Goal: Obtain resource: Obtain resource

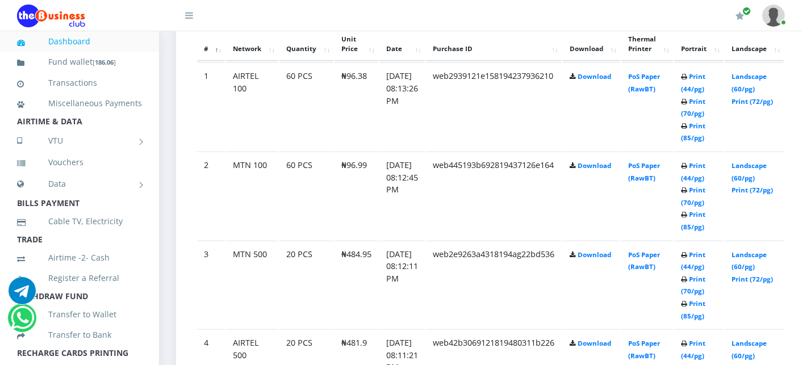
scroll to position [681, 0]
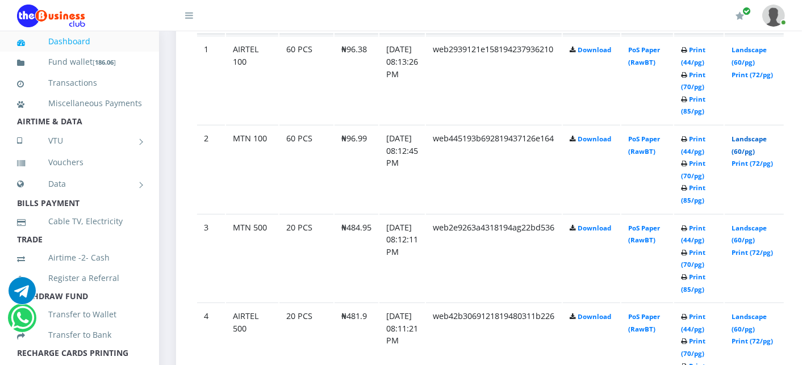
click at [754, 138] on link "Landscape (60/pg)" at bounding box center [748, 145] width 35 height 21
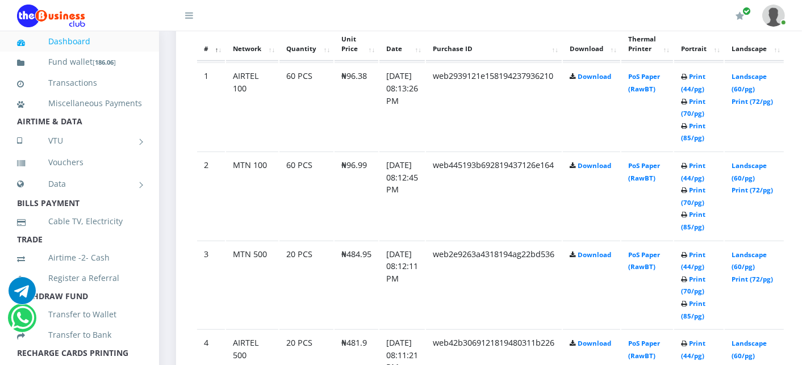
scroll to position [681, 0]
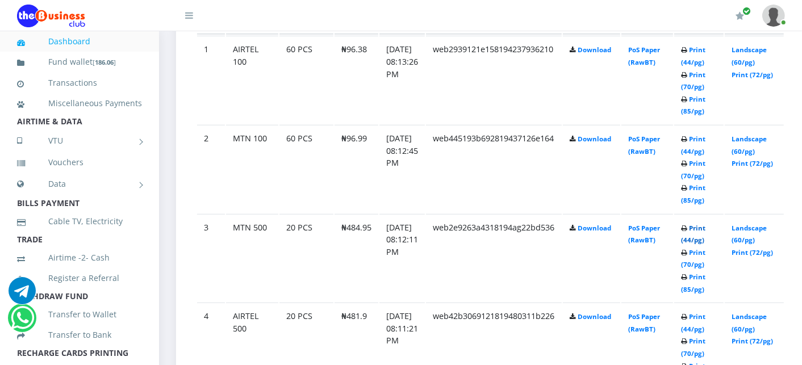
click at [705, 225] on link "Print (44/pg)" at bounding box center [693, 234] width 24 height 21
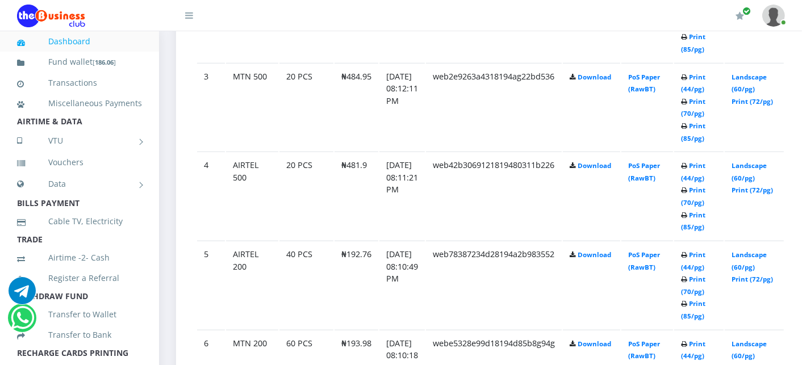
scroll to position [858, 0]
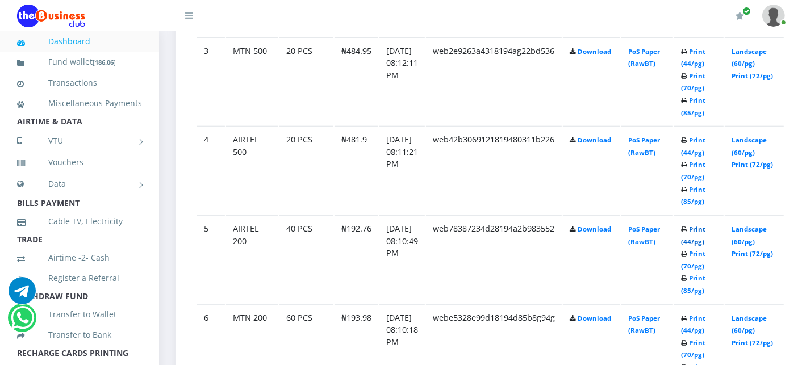
click at [705, 226] on link "Print (44/pg)" at bounding box center [693, 235] width 24 height 21
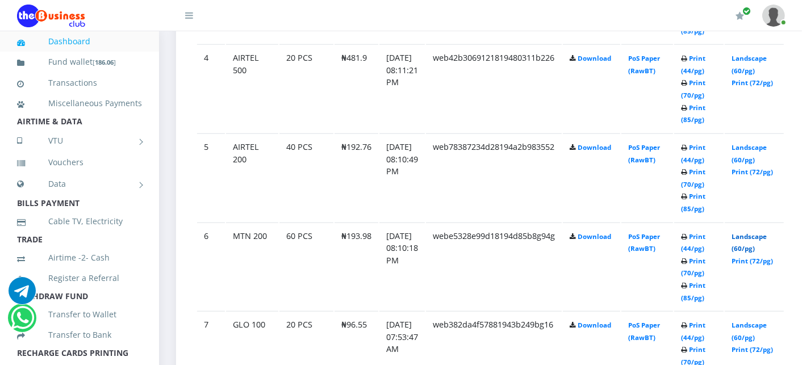
click at [758, 232] on link "Landscape (60/pg)" at bounding box center [748, 242] width 35 height 21
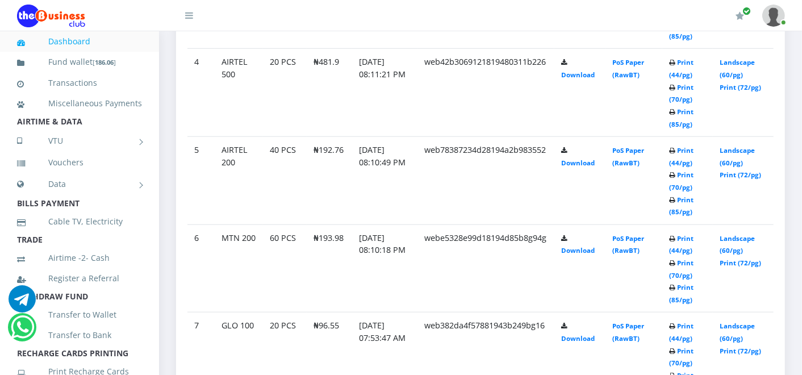
scroll to position [785, 0]
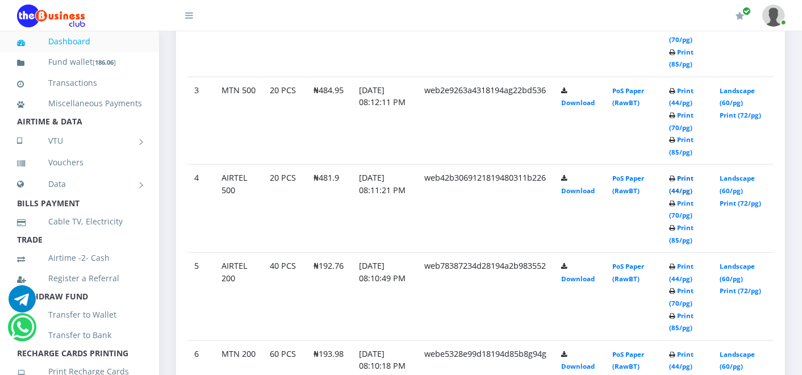
click at [693, 178] on link "Print (44/pg)" at bounding box center [681, 184] width 24 height 21
